Goal: Find specific page/section: Find specific page/section

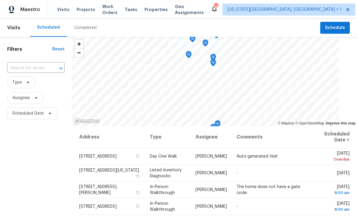
click at [136, 12] on div "Tasks" at bounding box center [131, 10] width 13 height 6
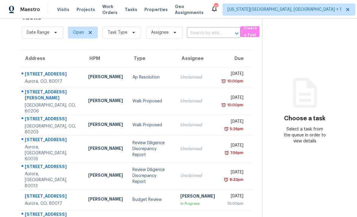
scroll to position [19, 0]
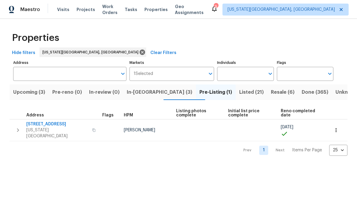
click at [150, 93] on span "In-[GEOGRAPHIC_DATA] (3)" at bounding box center [159, 92] width 65 height 8
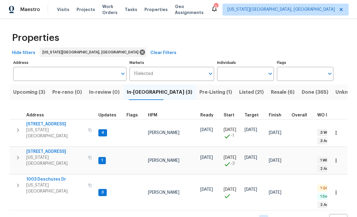
click at [91, 178] on button "button" at bounding box center [89, 185] width 7 height 14
click at [88, 184] on icon "button" at bounding box center [90, 186] width 4 height 4
